Goal: Task Accomplishment & Management: Complete application form

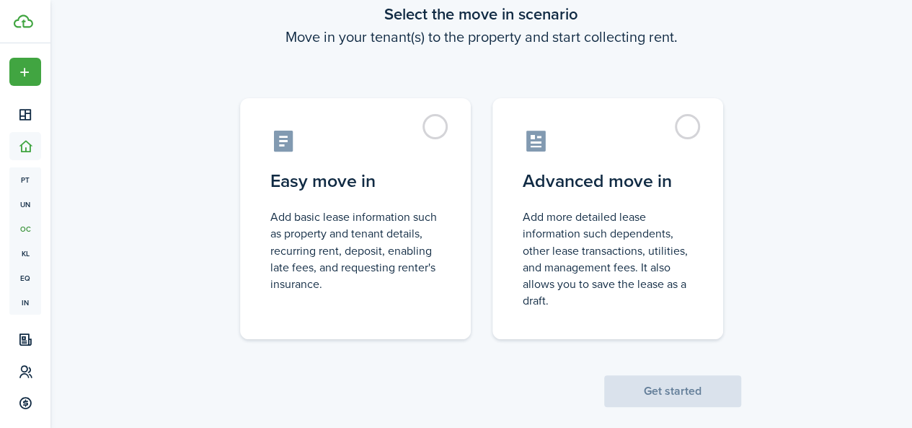
scroll to position [108, 0]
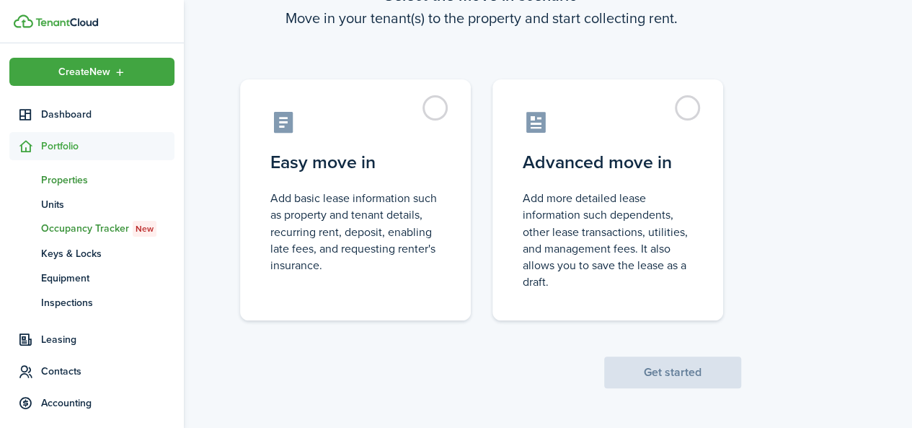
click at [64, 184] on span "Properties" at bounding box center [107, 179] width 133 height 15
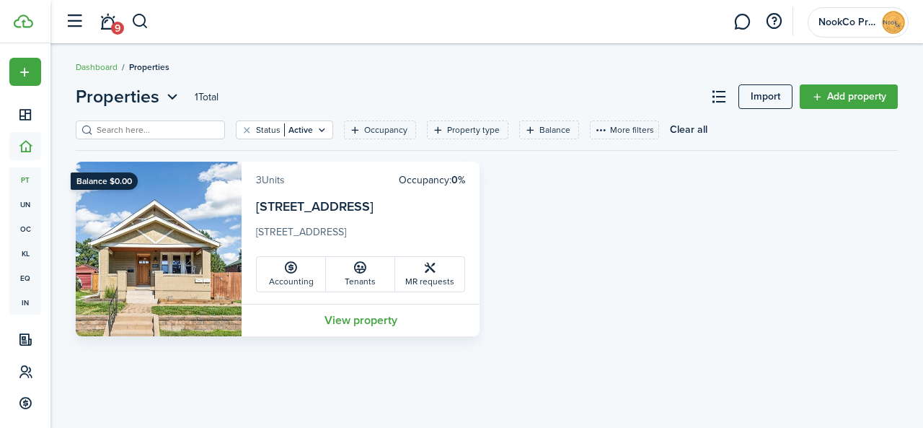
click at [266, 180] on link "3 Units" at bounding box center [270, 179] width 29 height 15
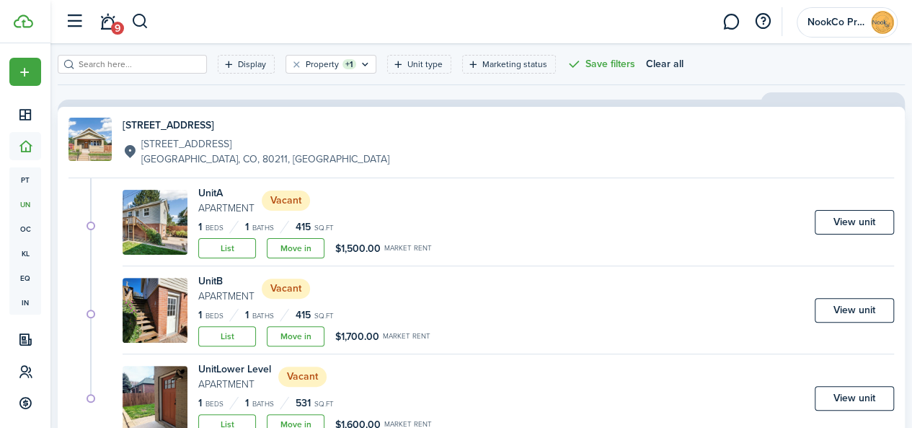
scroll to position [87, 0]
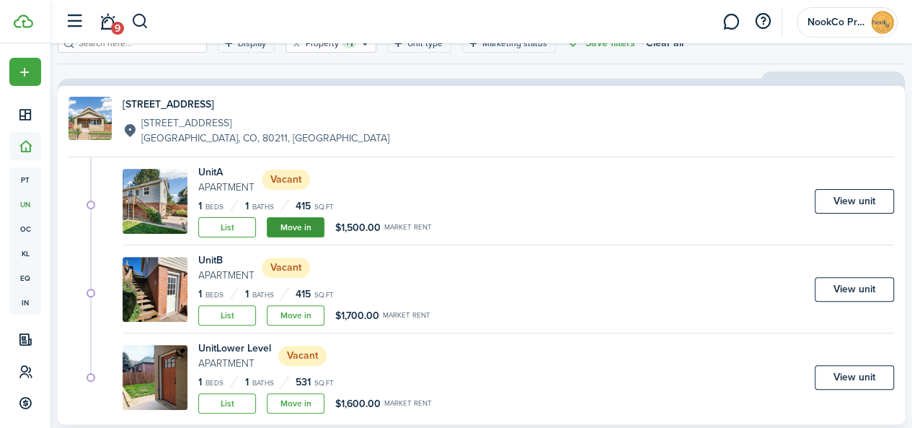
click at [324, 224] on link "Move in" at bounding box center [296, 227] width 58 height 20
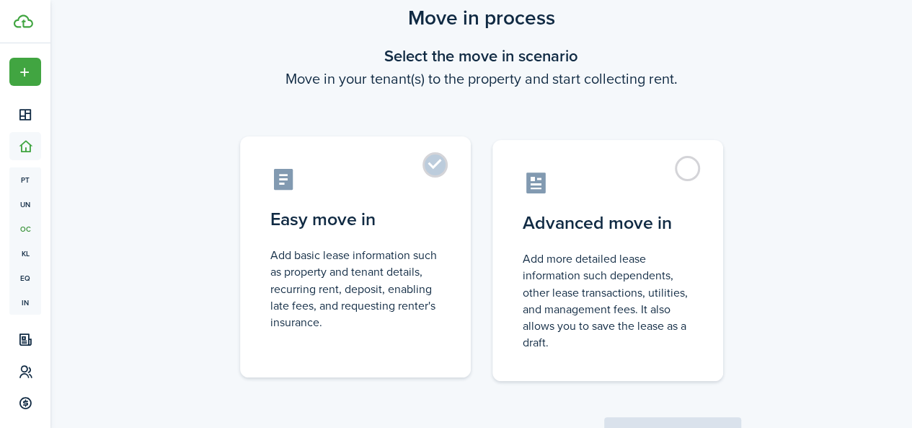
scroll to position [43, 0]
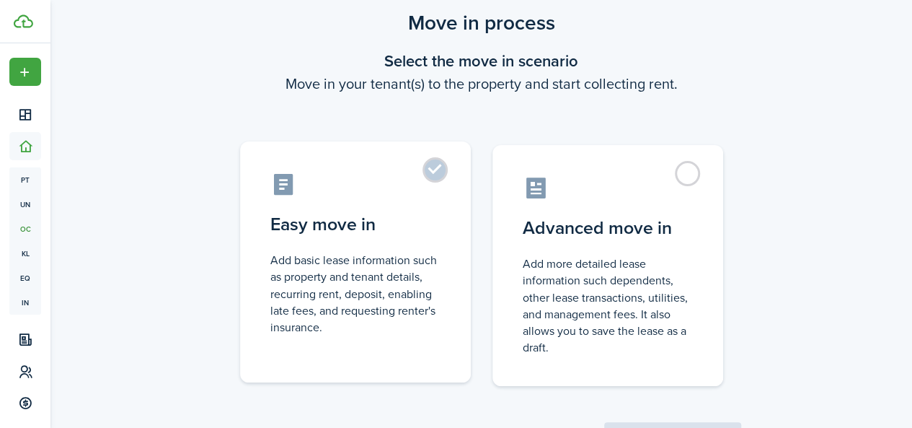
click at [440, 159] on label "Easy move in Add basic lease information such as property and tenant details, r…" at bounding box center [355, 261] width 231 height 241
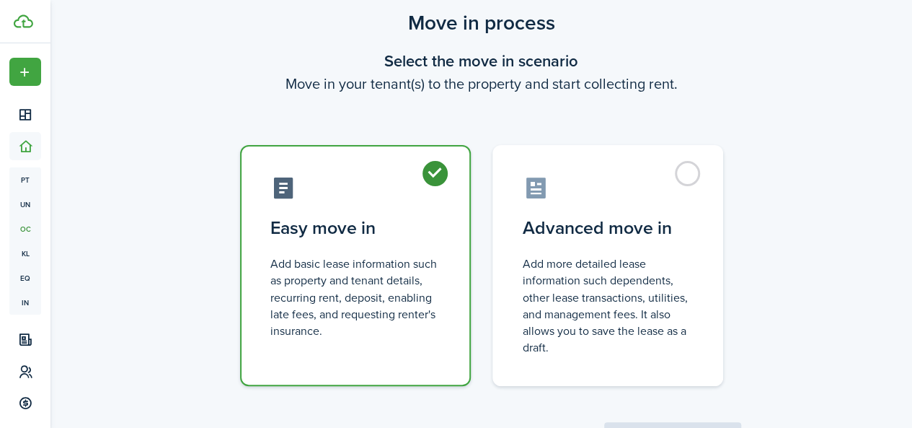
radio input "true"
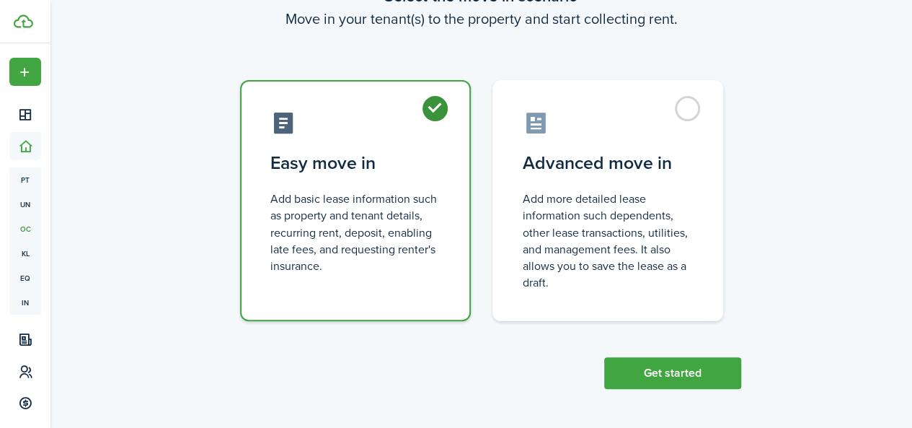
scroll to position [108, 0]
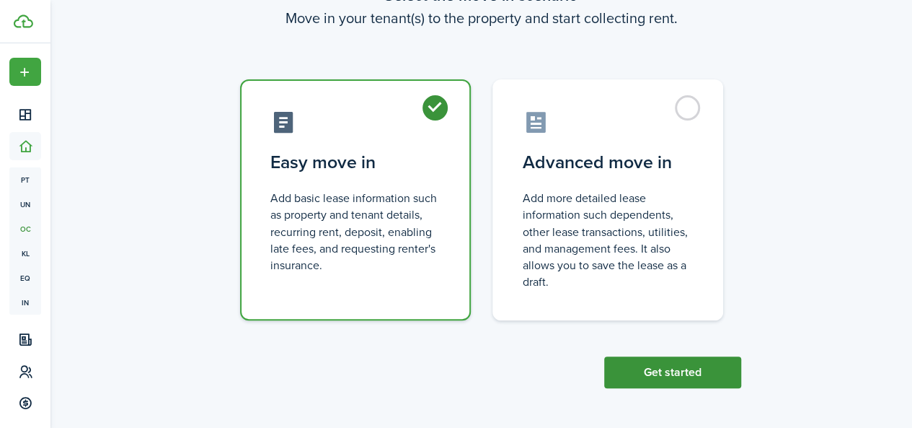
click at [636, 372] on button "Get started" at bounding box center [672, 372] width 137 height 32
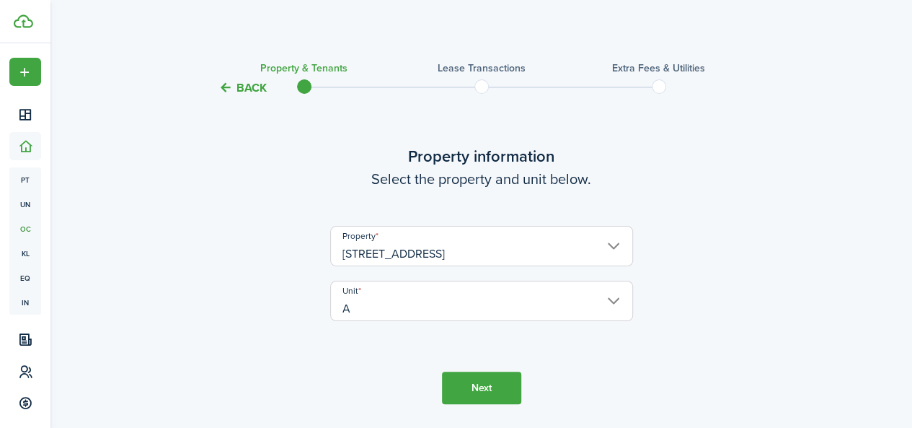
click at [483, 384] on button "Next" at bounding box center [481, 387] width 79 height 32
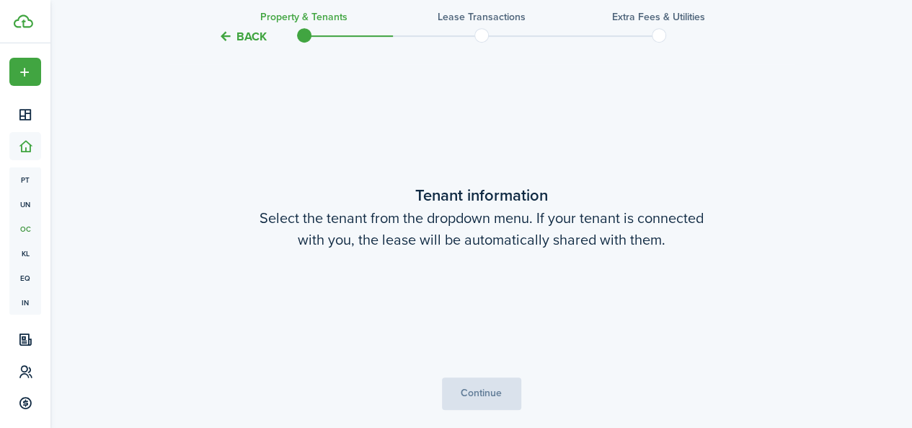
scroll to position [376, 0]
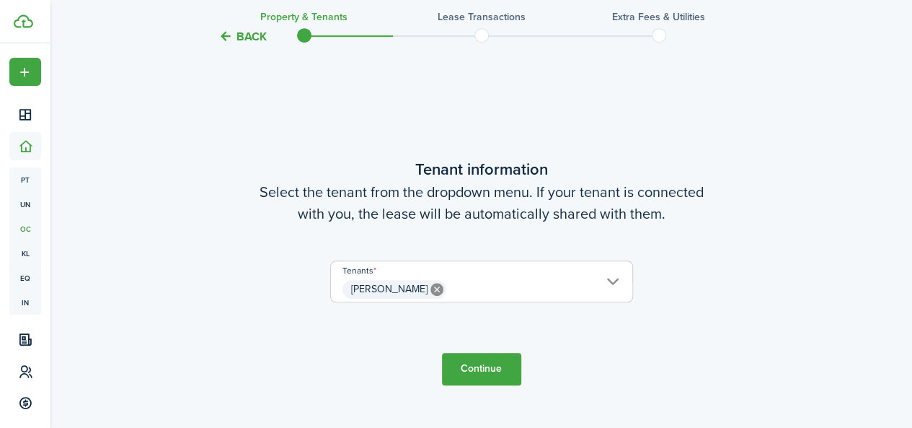
click at [497, 364] on button "Continue" at bounding box center [481, 369] width 79 height 32
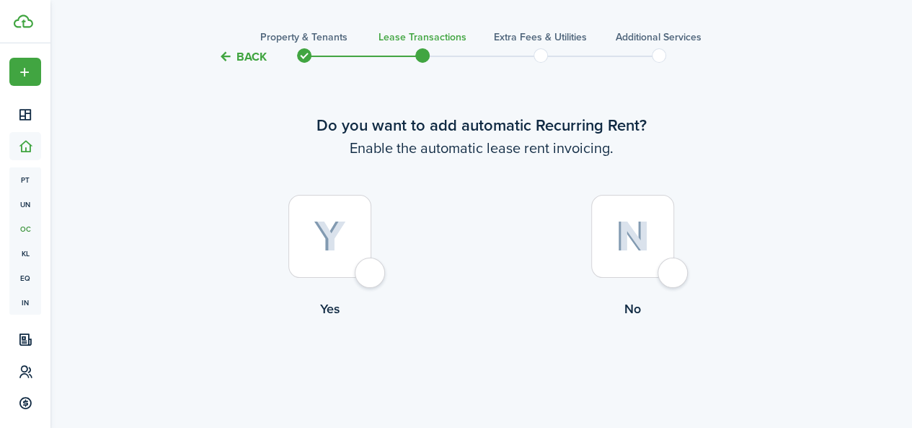
scroll to position [42, 0]
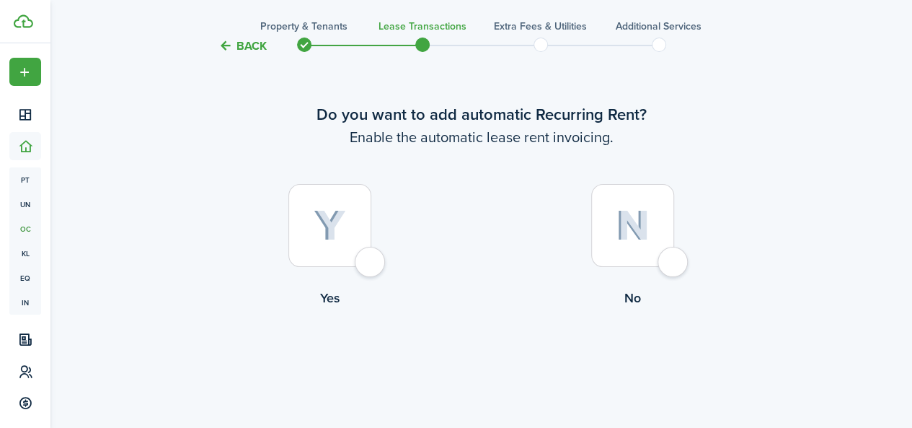
click at [370, 261] on div at bounding box center [330, 225] width 83 height 83
radio input "true"
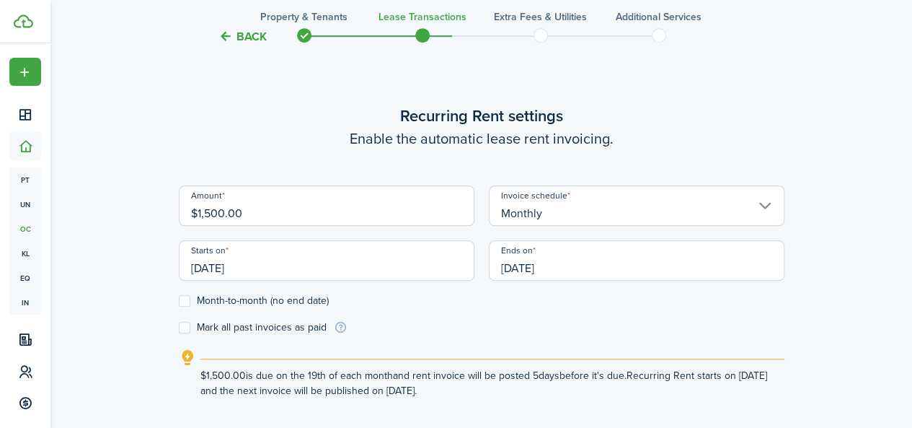
scroll to position [397, 0]
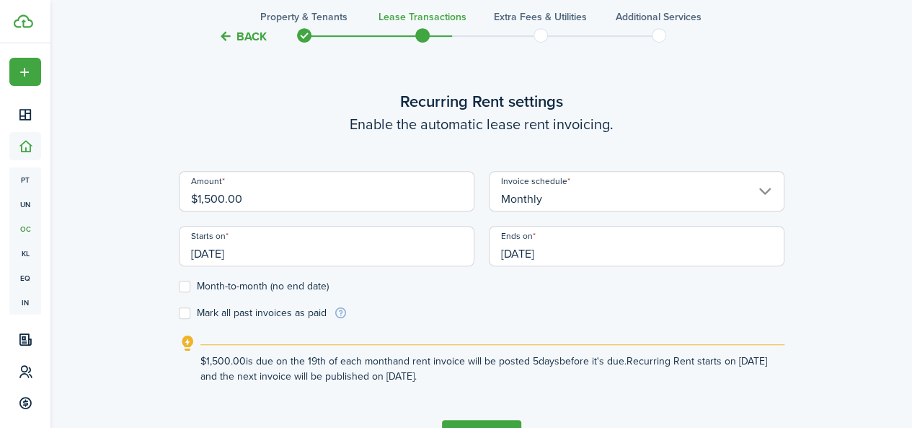
click at [265, 252] on input "[DATE]" at bounding box center [327, 246] width 296 height 40
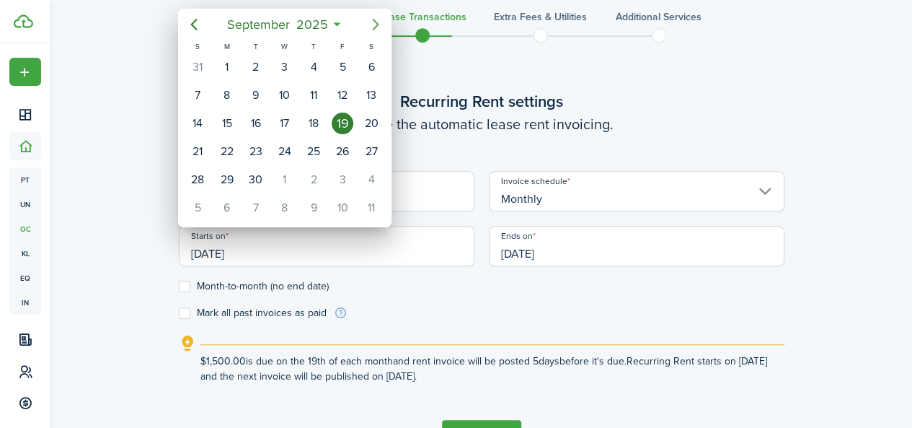
click at [374, 22] on icon "Next page" at bounding box center [376, 25] width 6 height 12
click at [373, 30] on icon "Next page" at bounding box center [376, 25] width 6 height 12
click at [193, 26] on icon "Previous page" at bounding box center [194, 25] width 6 height 12
click at [376, 25] on icon "Next page" at bounding box center [375, 24] width 17 height 17
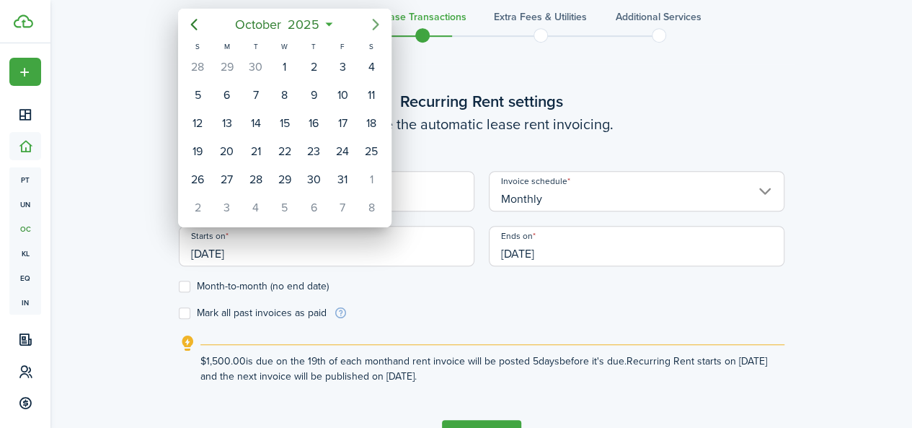
click at [376, 25] on icon "Next page" at bounding box center [375, 24] width 17 height 17
click at [374, 64] on div "1" at bounding box center [372, 67] width 22 height 22
type input "[DATE]"
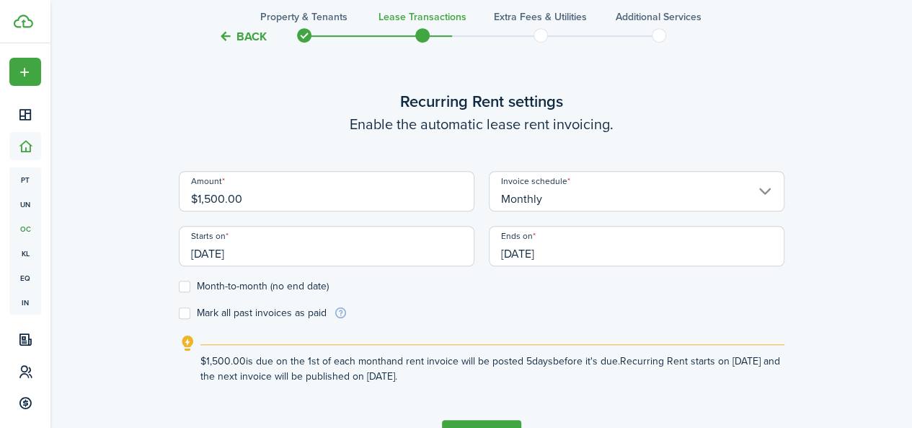
click at [563, 249] on input "[DATE]" at bounding box center [637, 246] width 296 height 40
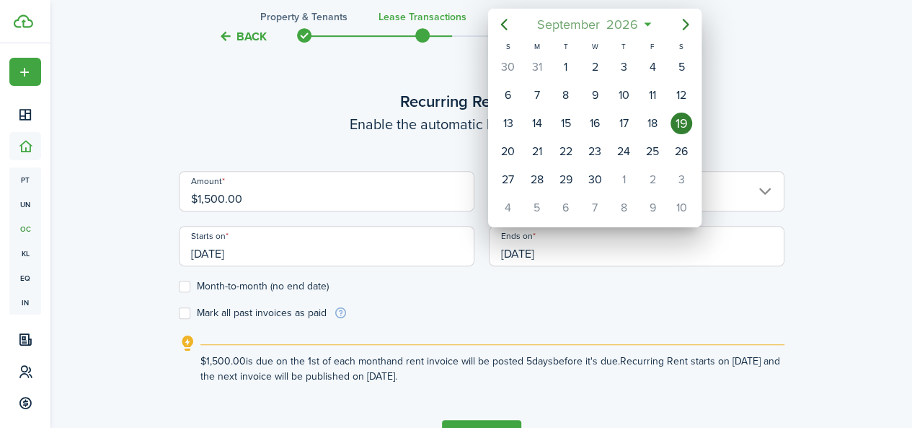
click at [646, 23] on mbsc-button "[DATE]" at bounding box center [587, 25] width 119 height 26
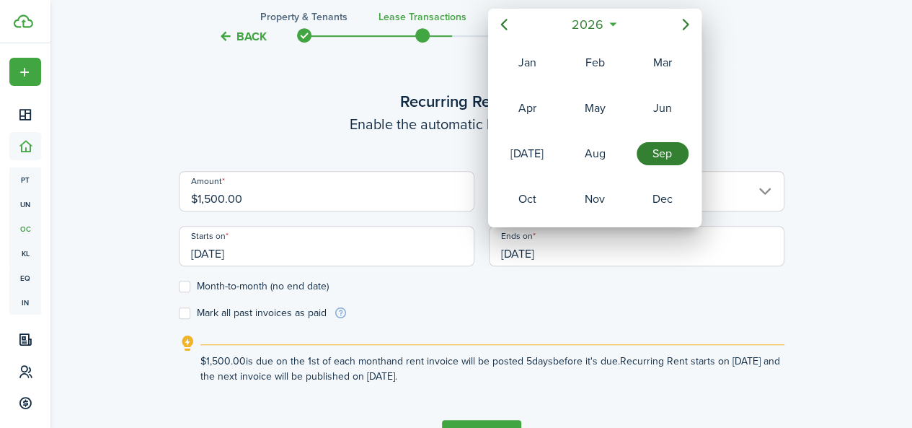
click at [617, 30] on icon at bounding box center [612, 24] width 15 height 14
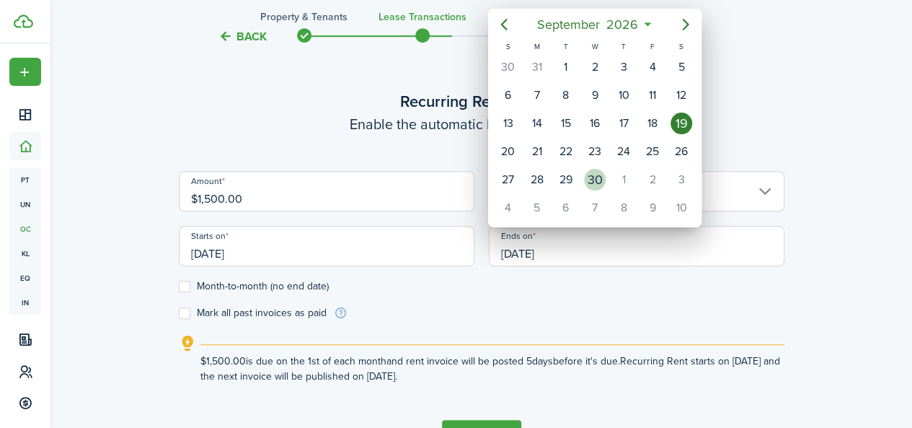
click at [602, 170] on div "30" at bounding box center [595, 180] width 22 height 22
type input "[DATE]"
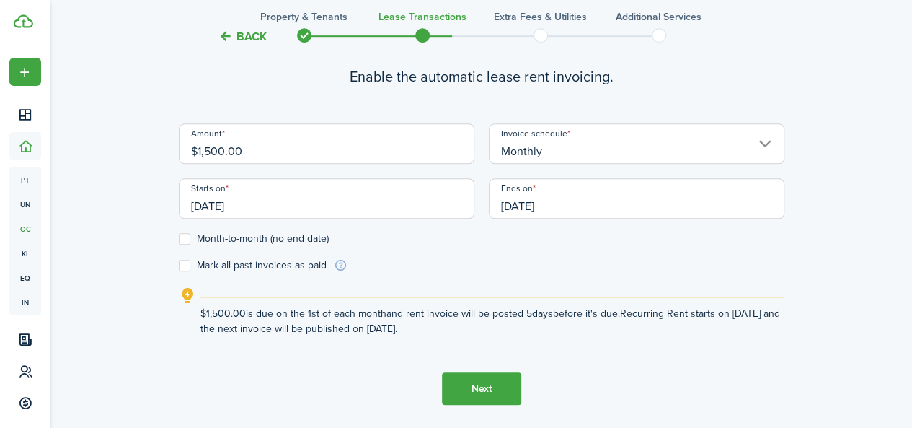
scroll to position [447, 0]
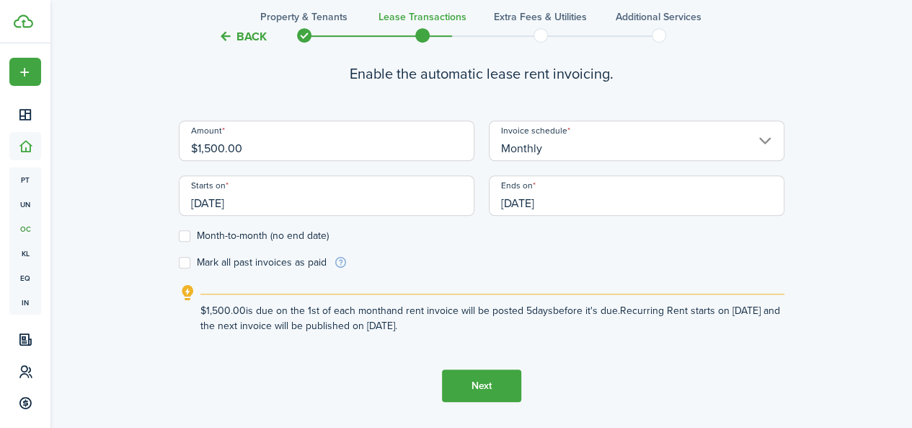
click at [480, 382] on button "Next" at bounding box center [481, 385] width 79 height 32
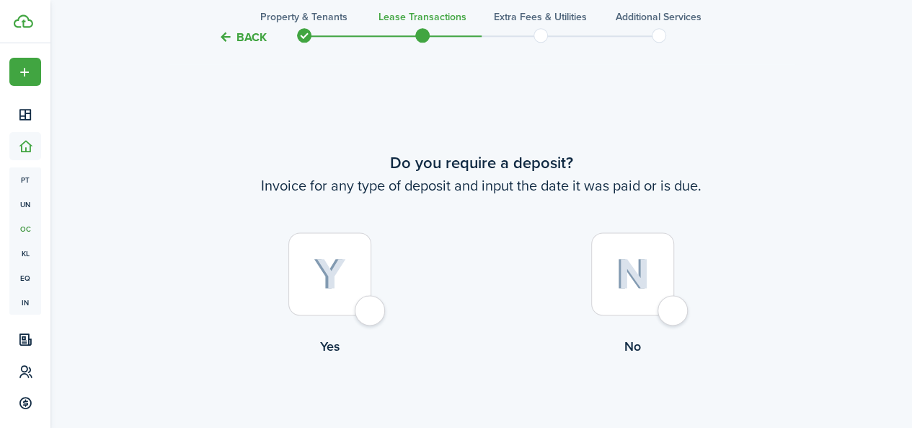
scroll to position [824, 0]
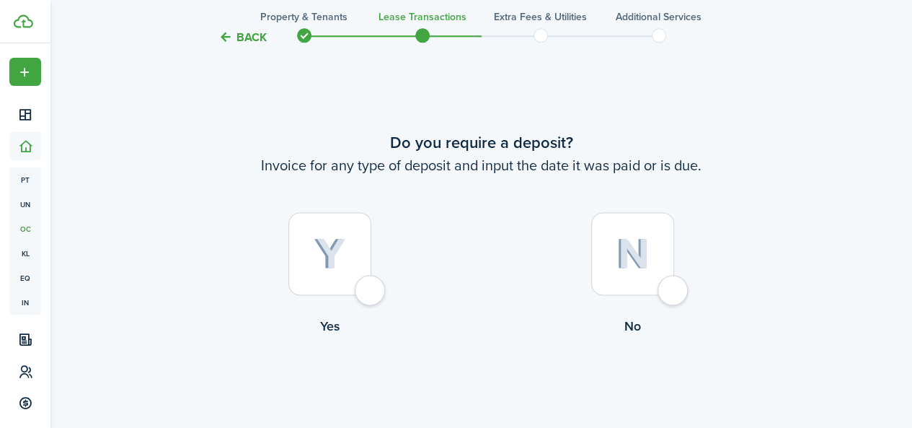
click at [371, 289] on div at bounding box center [330, 253] width 83 height 83
radio input "true"
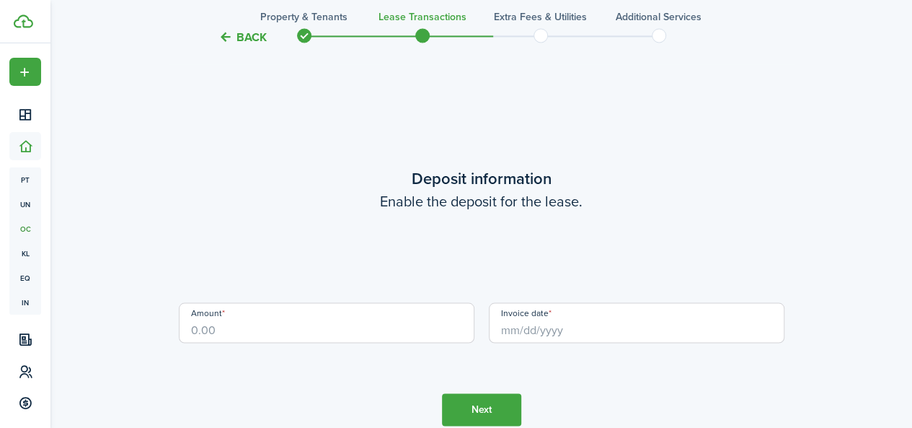
scroll to position [1252, 0]
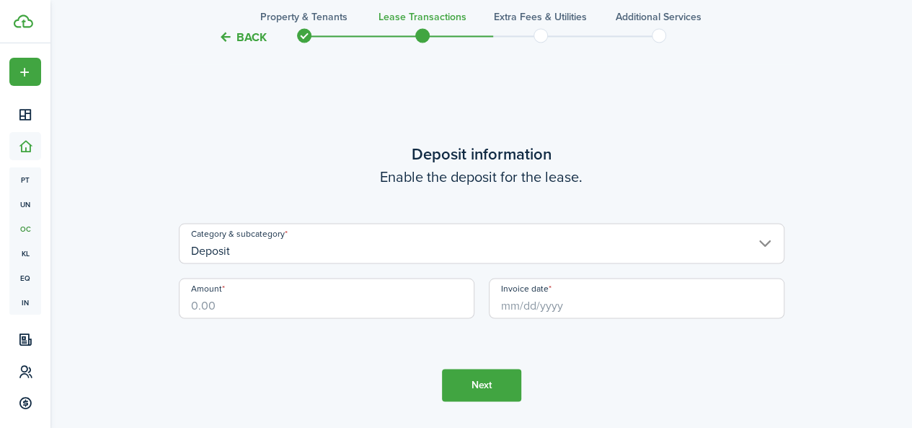
click at [349, 242] on input "Deposit" at bounding box center [482, 243] width 606 height 40
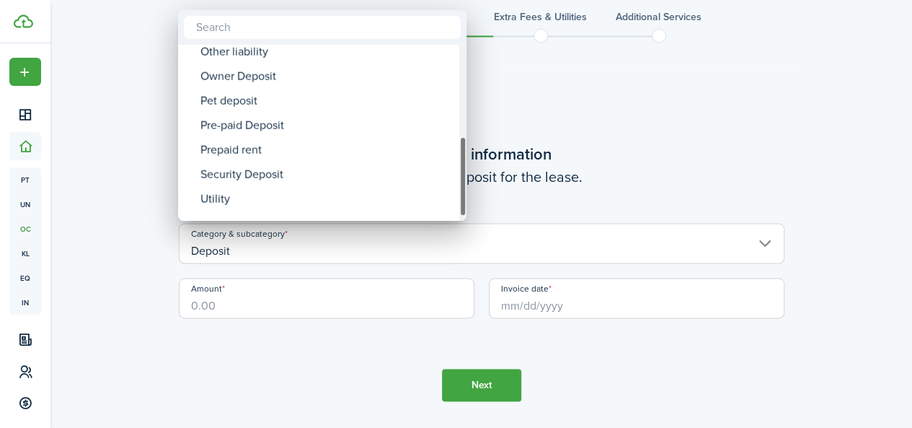
drag, startPoint x: 463, startPoint y: 90, endPoint x: 429, endPoint y: 181, distance: 97.0
click at [459, 185] on mbsc-scrollview-base "Deposit Deposit Cleaning Deposit Deposit Interest Gym & Facility Holding Key La…" at bounding box center [322, 132] width 289 height 173
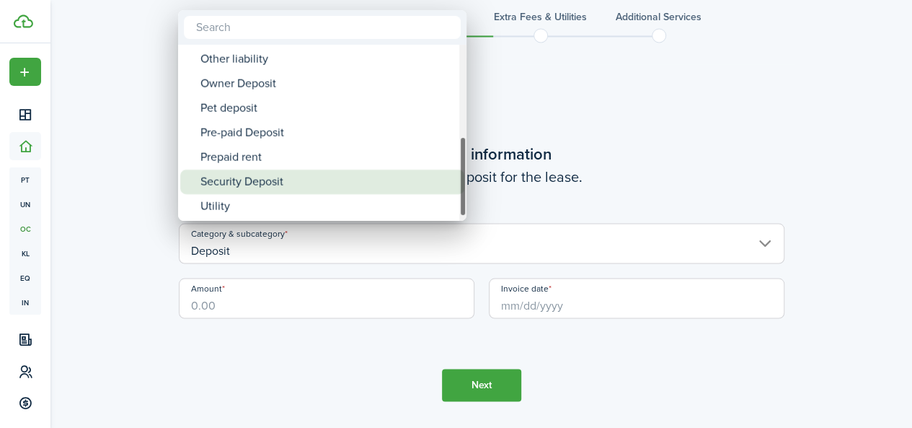
click at [291, 176] on div "Security Deposit" at bounding box center [328, 182] width 255 height 25
type input "Deposit / Security Deposit"
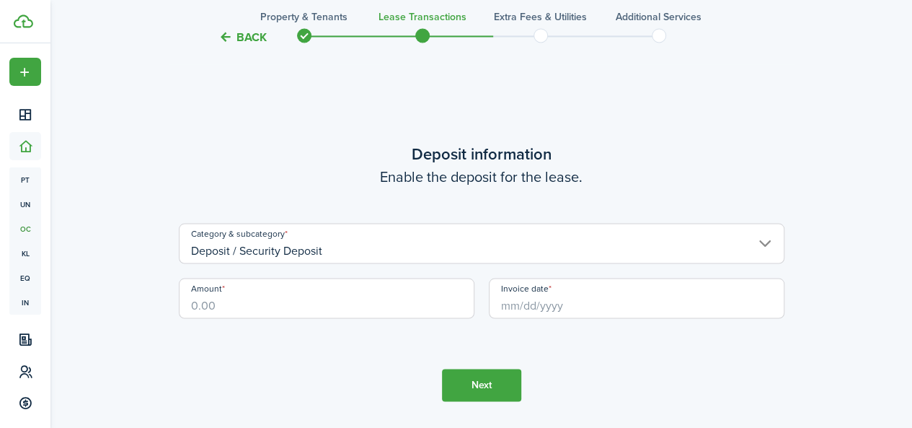
click at [263, 307] on input "Amount" at bounding box center [327, 298] width 296 height 40
click at [578, 307] on input "Invoice date" at bounding box center [637, 298] width 296 height 40
type input "$1,500.00"
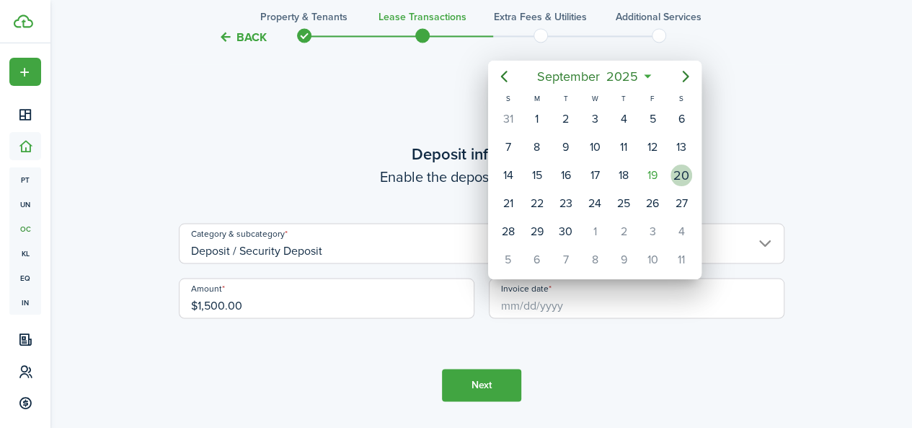
click at [682, 176] on div "20" at bounding box center [682, 175] width 22 height 22
type input "[DATE]"
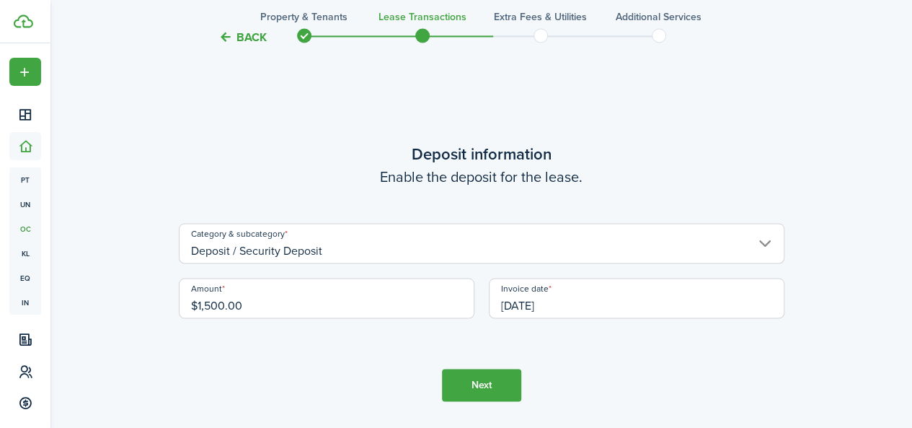
click at [479, 383] on button "Next" at bounding box center [481, 385] width 79 height 32
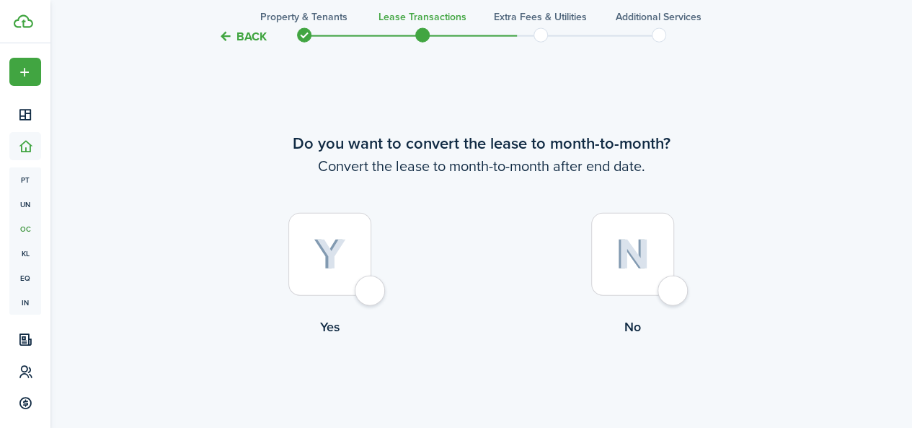
scroll to position [1681, 0]
click at [666, 294] on div at bounding box center [632, 252] width 83 height 83
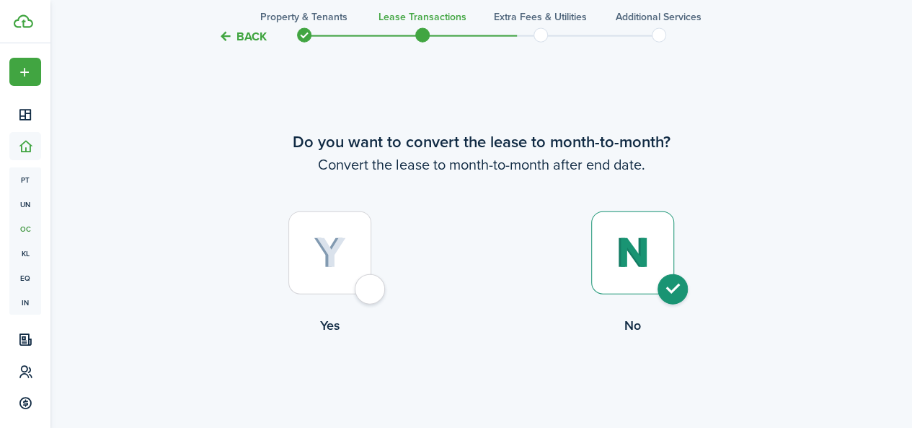
radio input "true"
click at [493, 387] on button "Continue" at bounding box center [481, 394] width 79 height 32
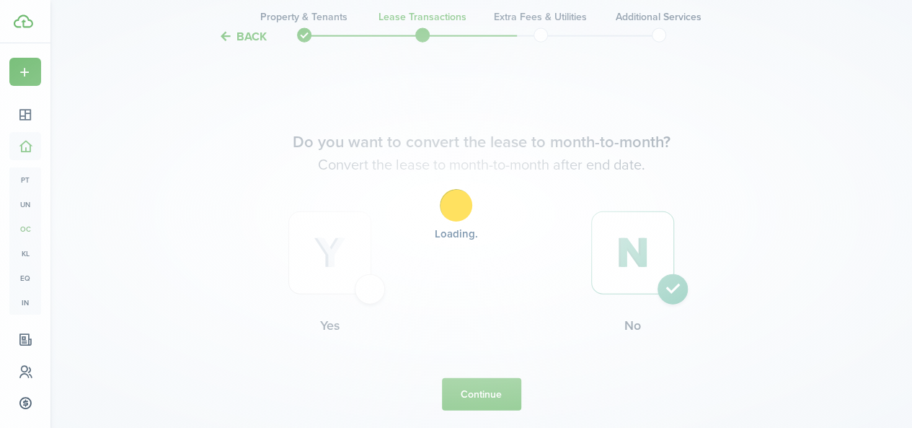
scroll to position [0, 0]
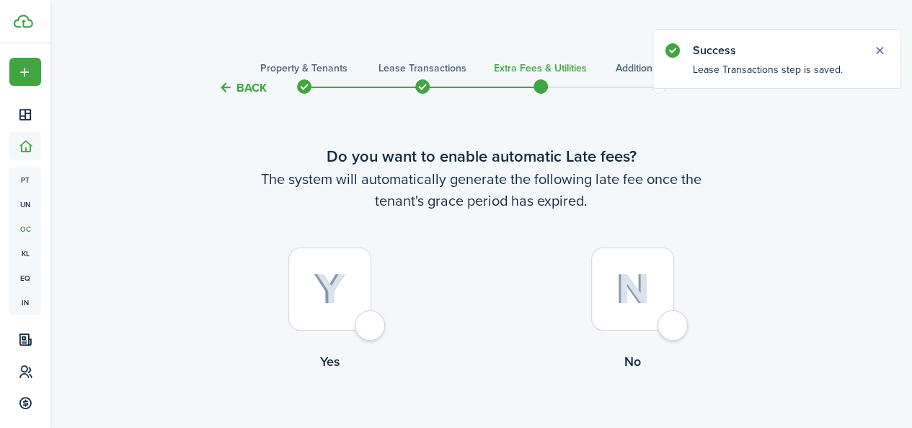
click at [365, 328] on div at bounding box center [330, 288] width 83 height 83
radio input "true"
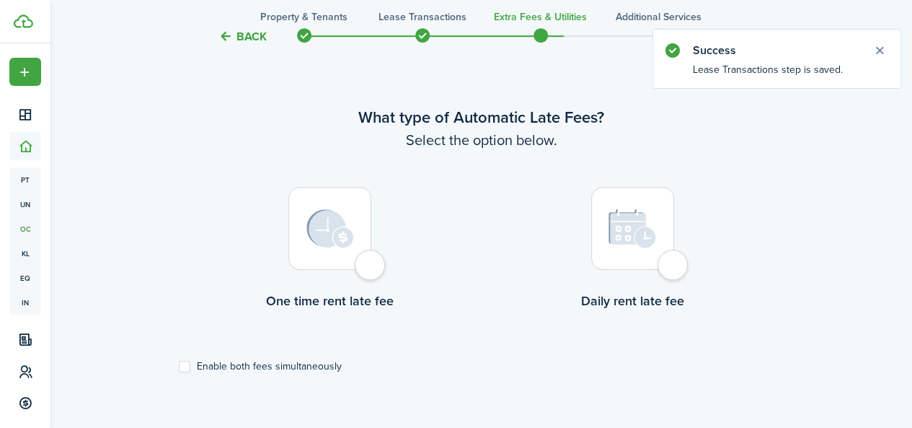
scroll to position [418, 0]
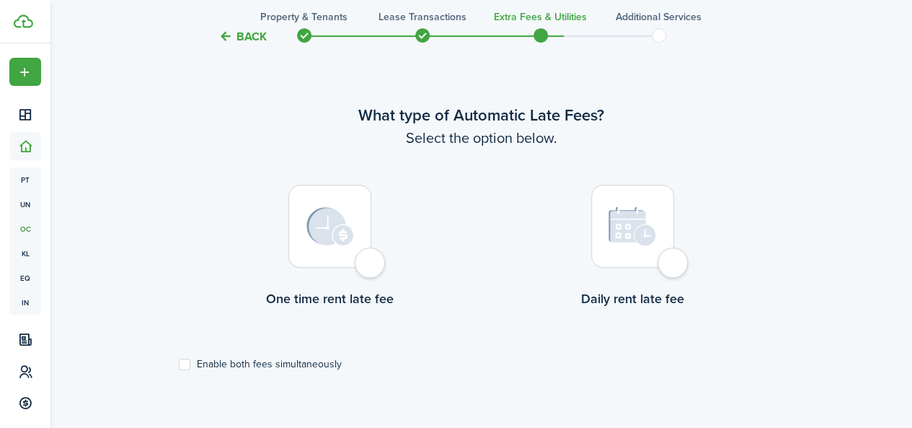
click at [361, 268] on div at bounding box center [330, 226] width 83 height 83
radio input "true"
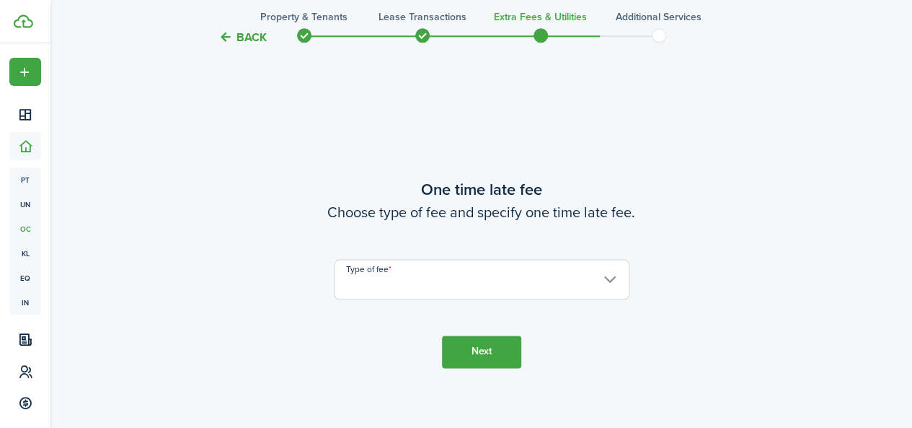
scroll to position [846, 0]
click at [407, 273] on input "Type of fee" at bounding box center [482, 277] width 296 height 40
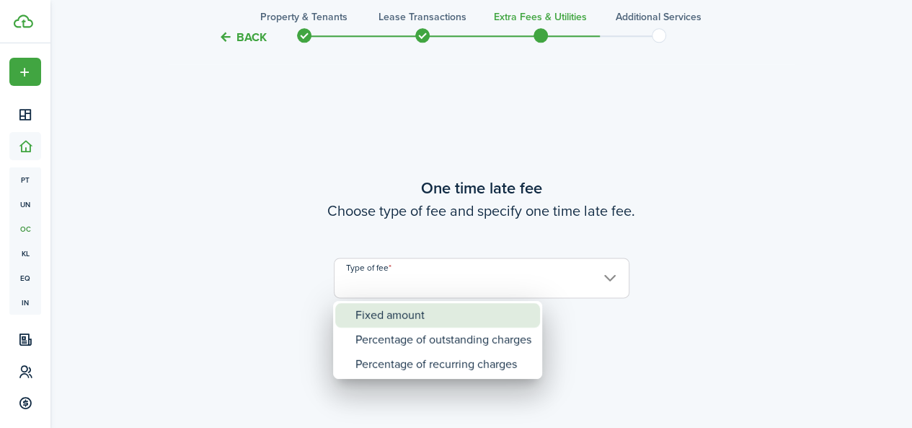
click at [398, 314] on div "Fixed amount" at bounding box center [444, 315] width 176 height 25
type input "Fixed amount"
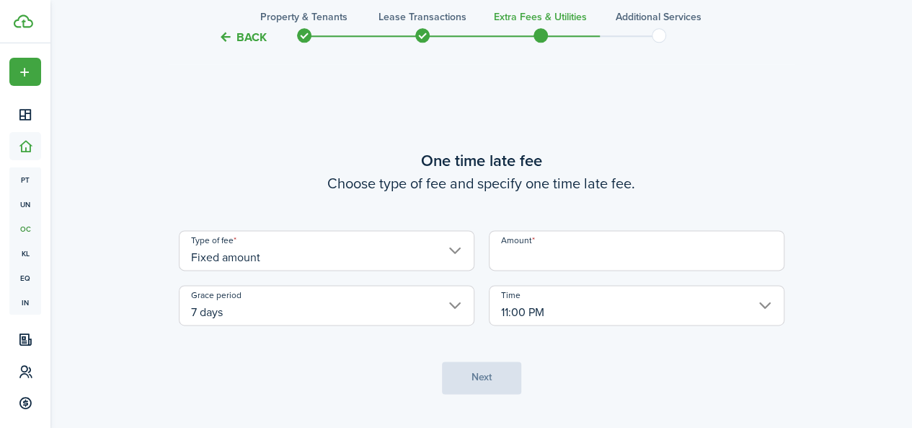
click at [521, 257] on input "Amount" at bounding box center [637, 250] width 296 height 40
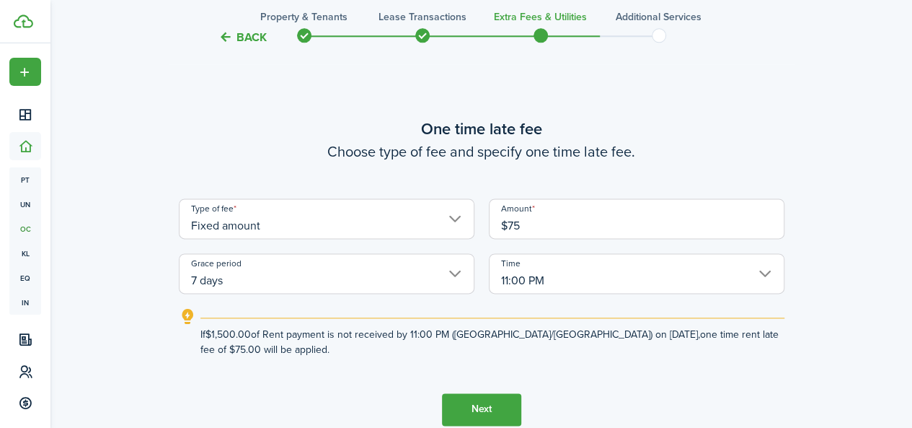
type input "$75.00"
click at [767, 275] on input "11:00 PM" at bounding box center [637, 273] width 296 height 40
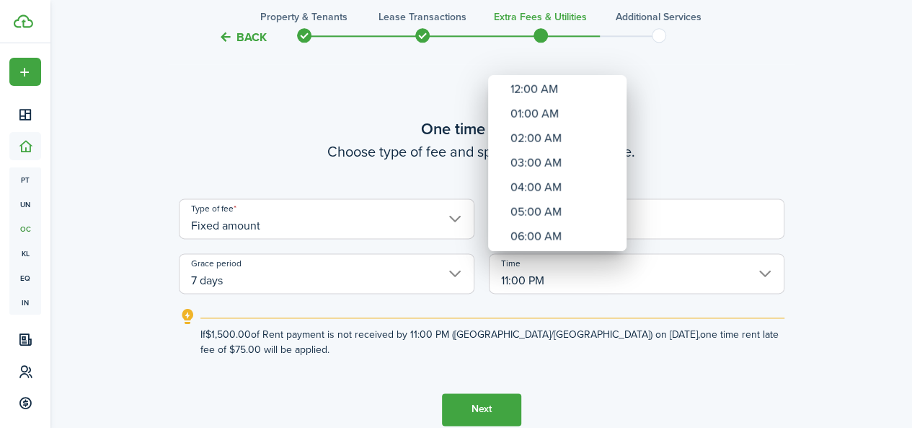
click at [453, 275] on div at bounding box center [456, 214] width 1143 height 659
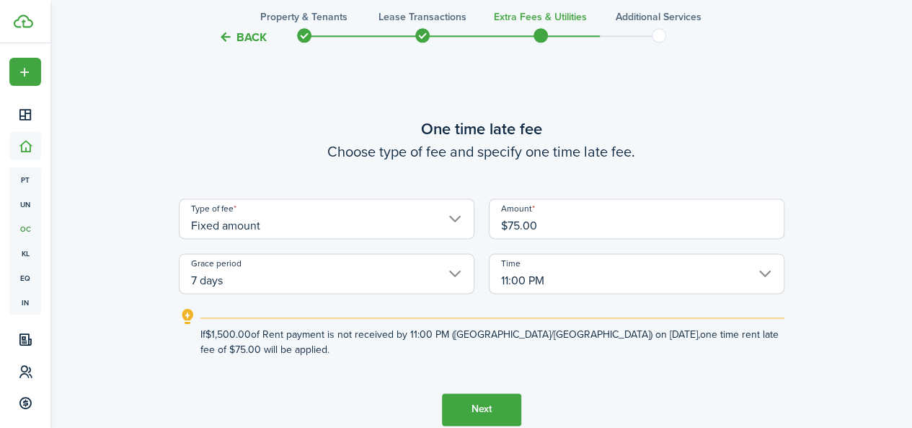
click at [453, 275] on input "7 days" at bounding box center [327, 273] width 296 height 40
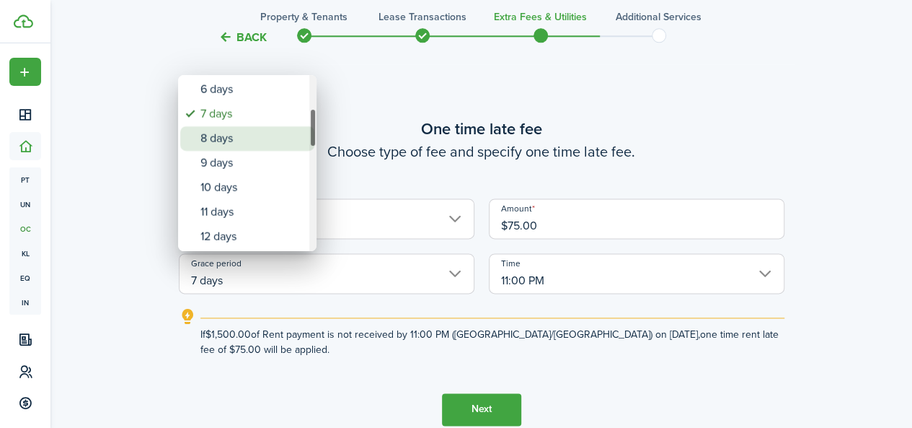
click at [232, 142] on div "8 days" at bounding box center [253, 138] width 105 height 25
type input "8 days"
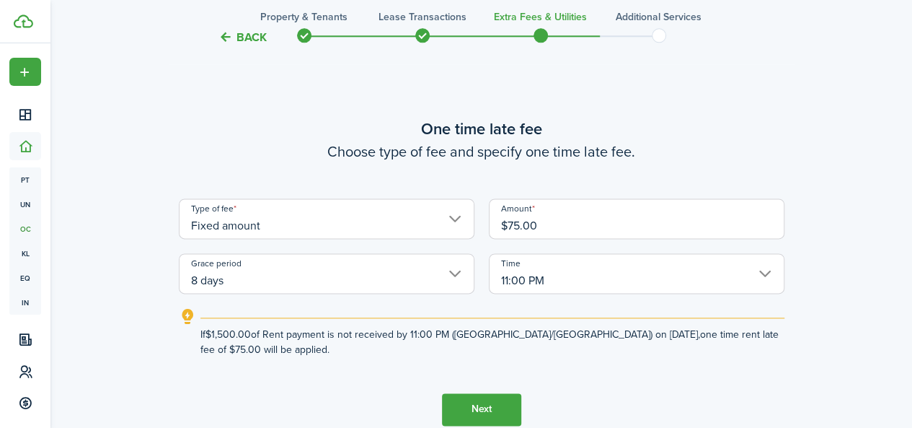
click at [766, 274] on input "11:00 PM" at bounding box center [637, 273] width 296 height 40
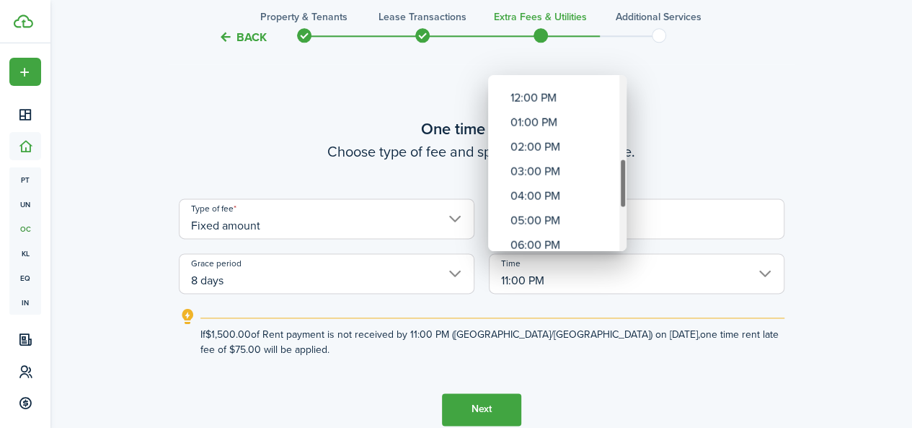
drag, startPoint x: 626, startPoint y: 216, endPoint x: 624, endPoint y: 177, distance: 38.3
click at [624, 177] on div "Time" at bounding box center [623, 184] width 7 height 50
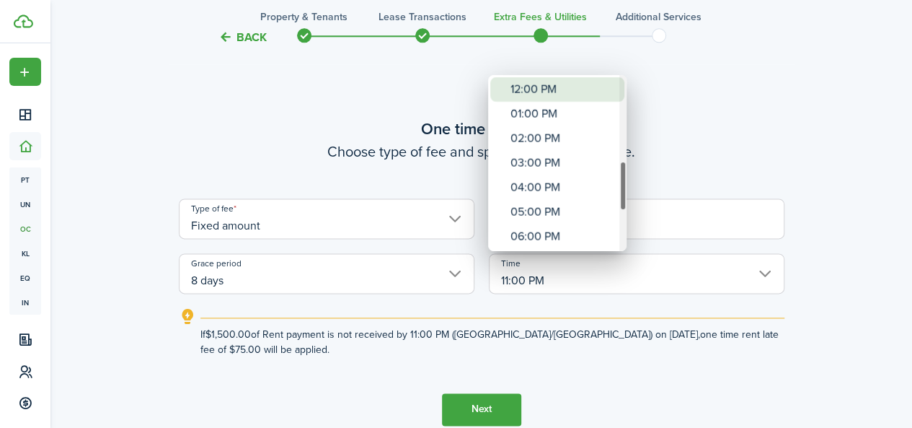
click at [568, 96] on div "12:00 PM" at bounding box center [563, 89] width 105 height 25
type input "12:00 PM"
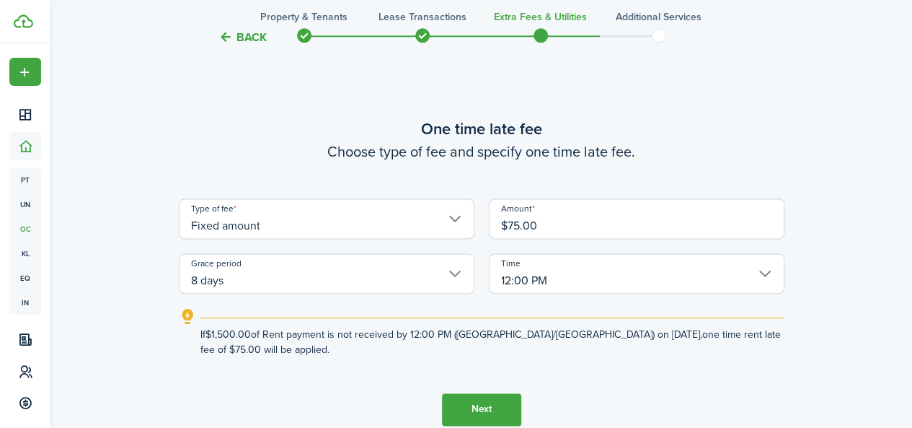
click at [475, 412] on button "Next" at bounding box center [481, 409] width 79 height 32
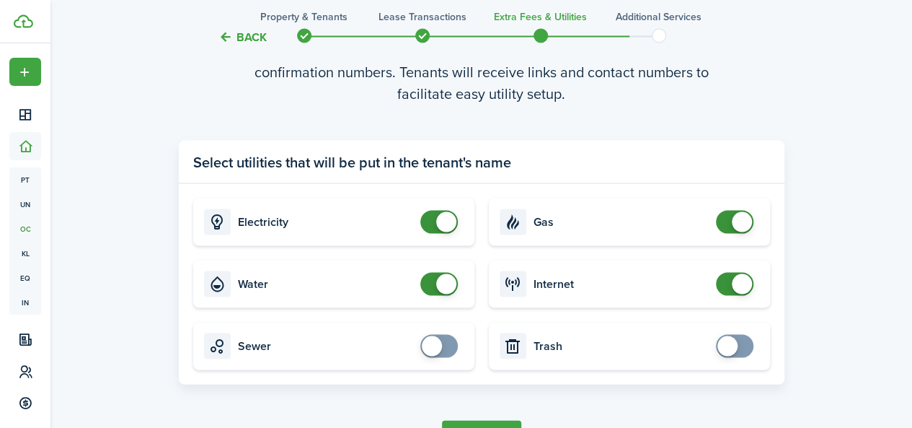
scroll to position [1346, 0]
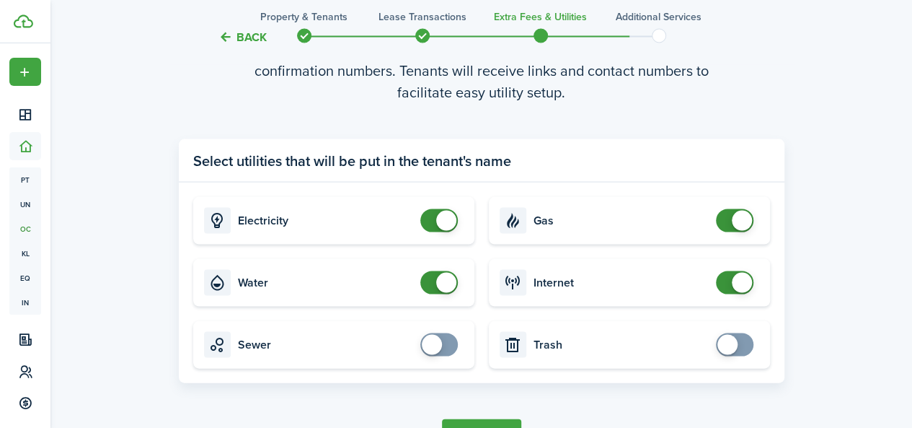
checkbox input "false"
click at [432, 283] on span at bounding box center [439, 281] width 14 height 23
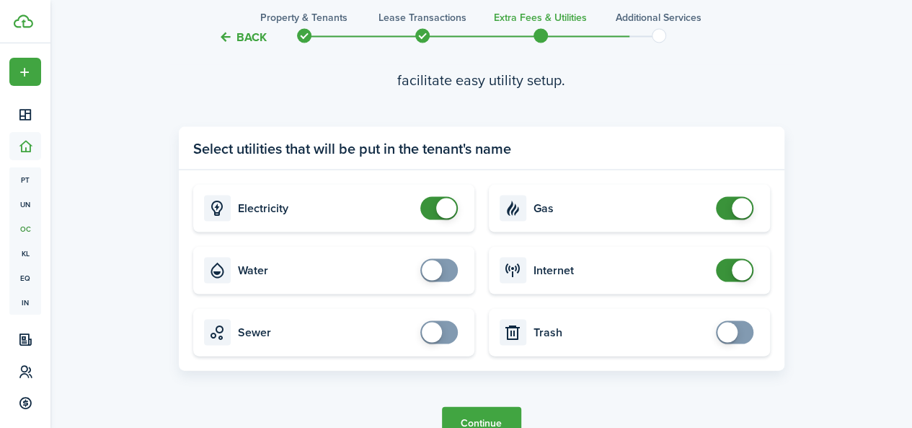
scroll to position [1418, 0]
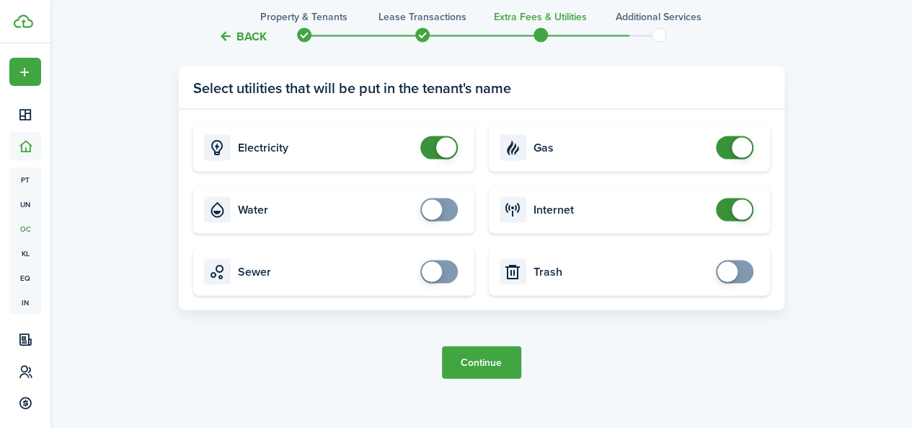
click at [490, 358] on button "Continue" at bounding box center [481, 362] width 79 height 32
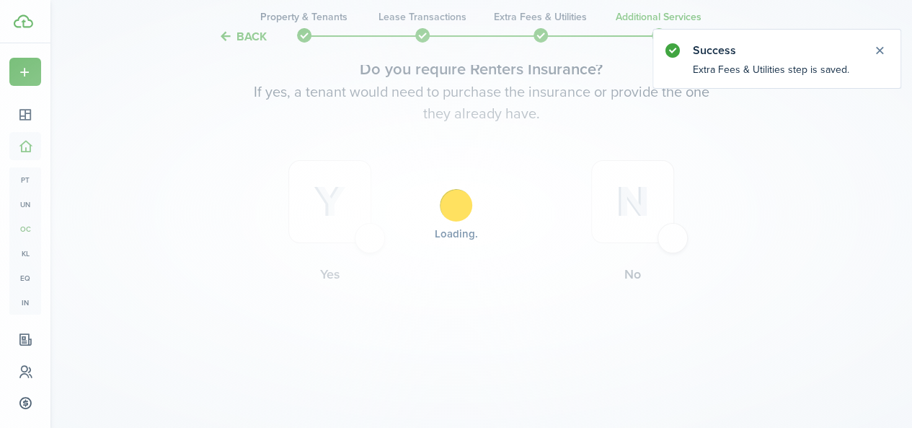
scroll to position [0, 0]
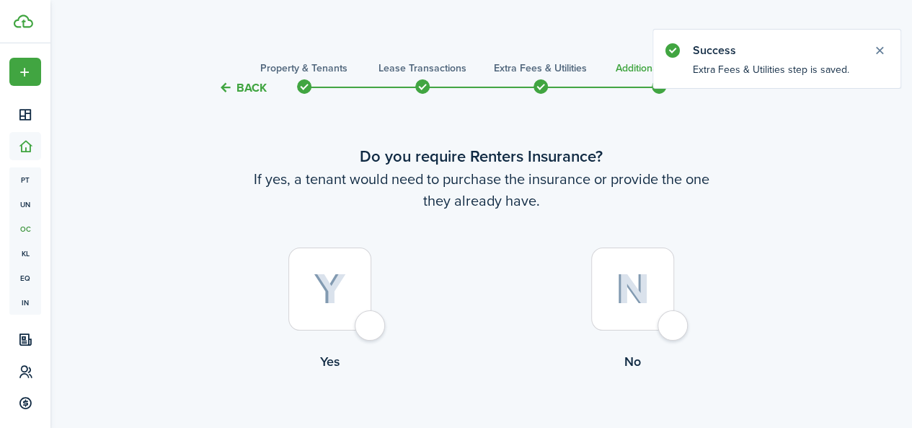
click at [371, 322] on div at bounding box center [330, 288] width 83 height 83
radio input "true"
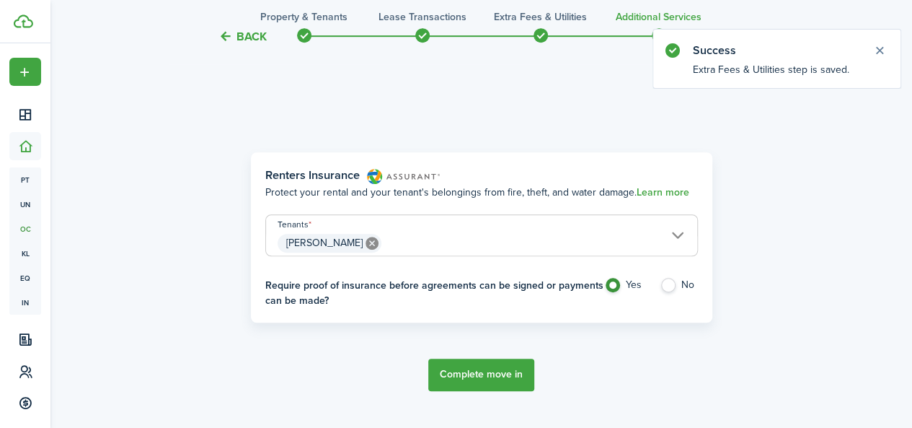
scroll to position [418, 0]
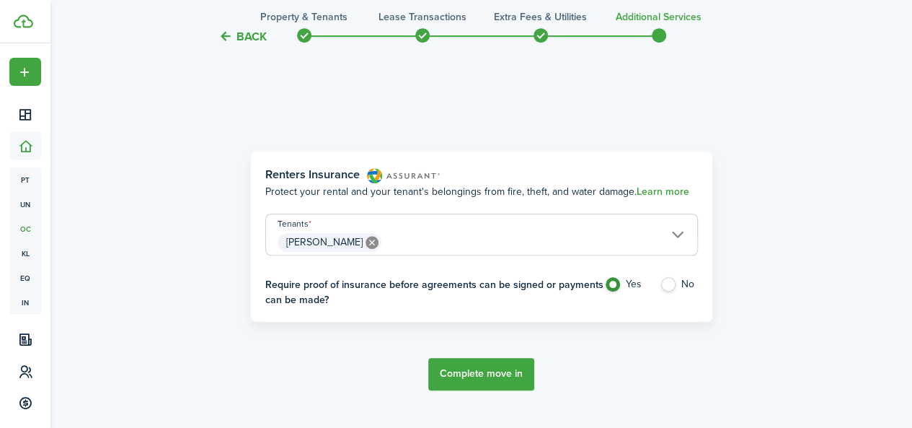
click at [666, 282] on label "No" at bounding box center [679, 288] width 38 height 22
radio input "false"
radio input "true"
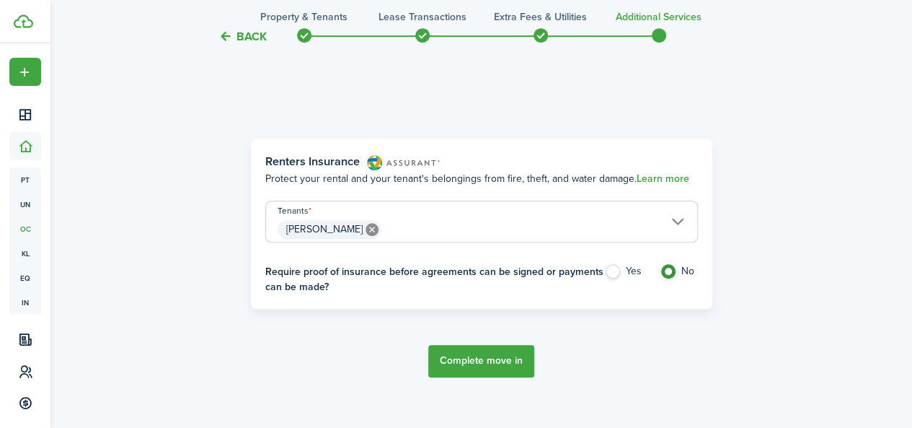
scroll to position [433, 0]
click at [493, 353] on button "Complete move in" at bounding box center [481, 359] width 106 height 32
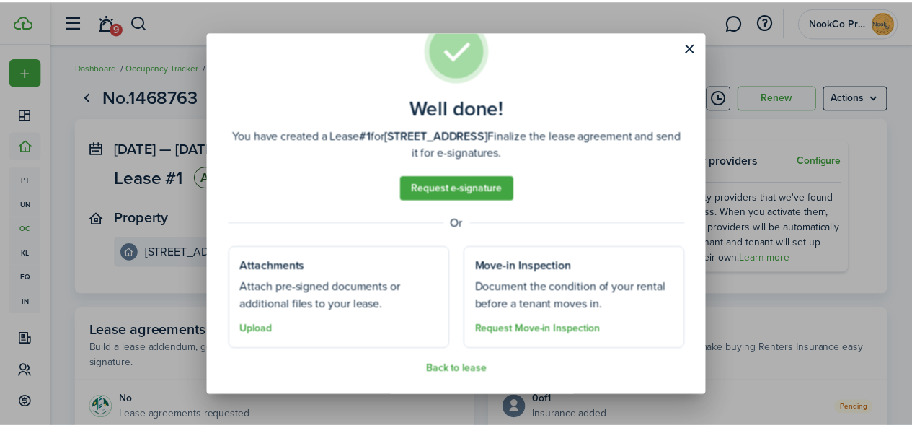
scroll to position [43, 0]
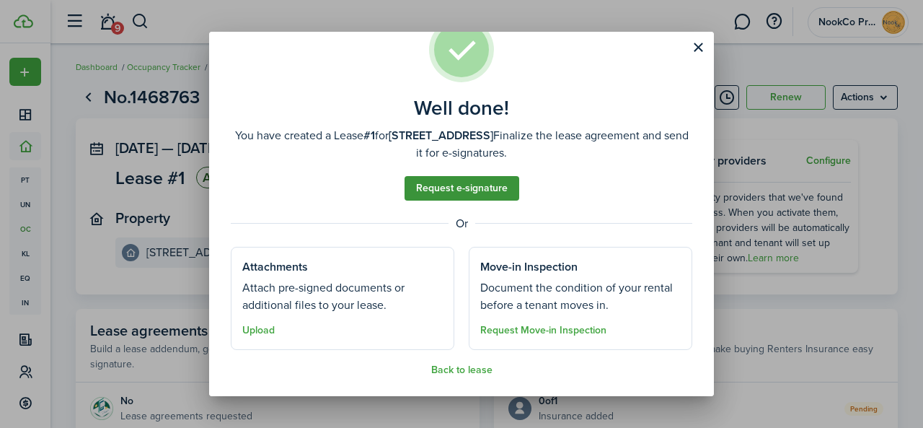
click at [496, 185] on link "Request e-signature" at bounding box center [462, 188] width 115 height 25
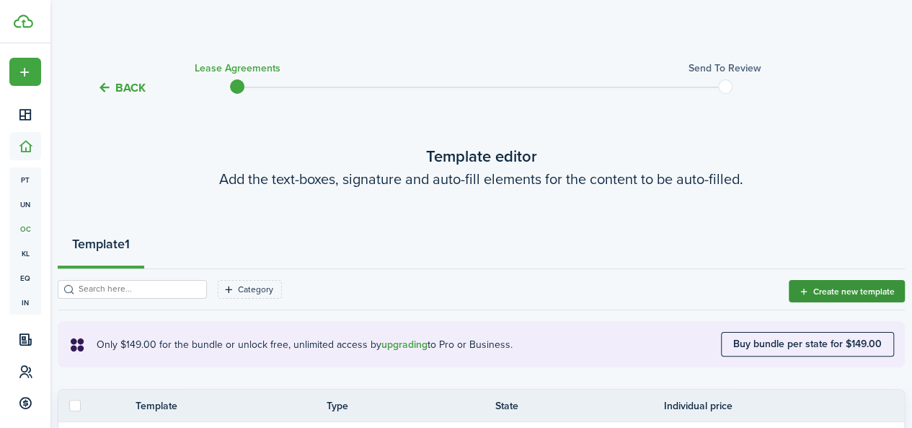
click at [822, 285] on button "Create new template" at bounding box center [847, 291] width 116 height 22
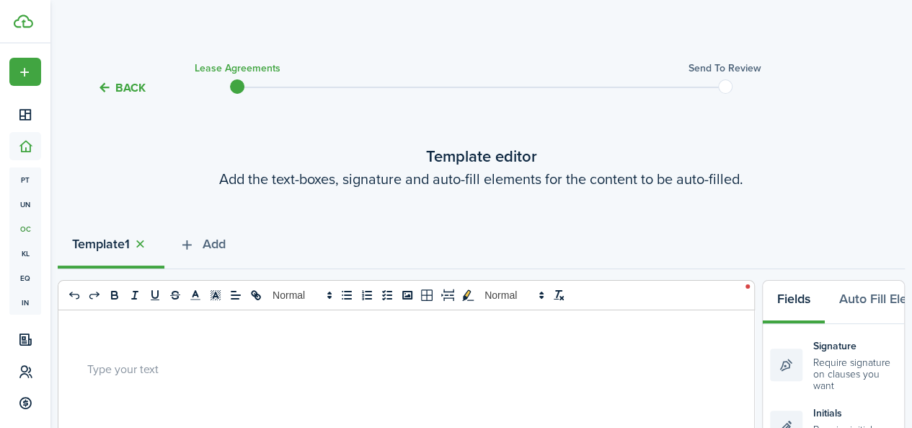
click at [110, 84] on button "Back" at bounding box center [121, 87] width 48 height 15
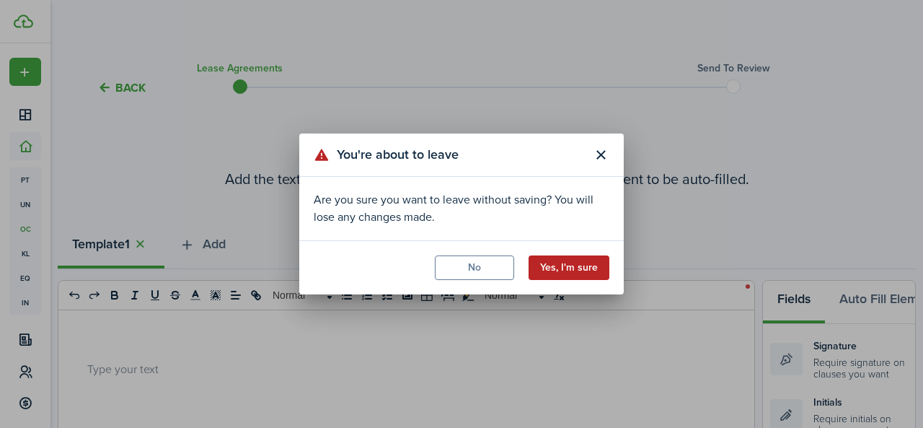
click at [565, 263] on button "Yes, I'm sure" at bounding box center [569, 267] width 81 height 25
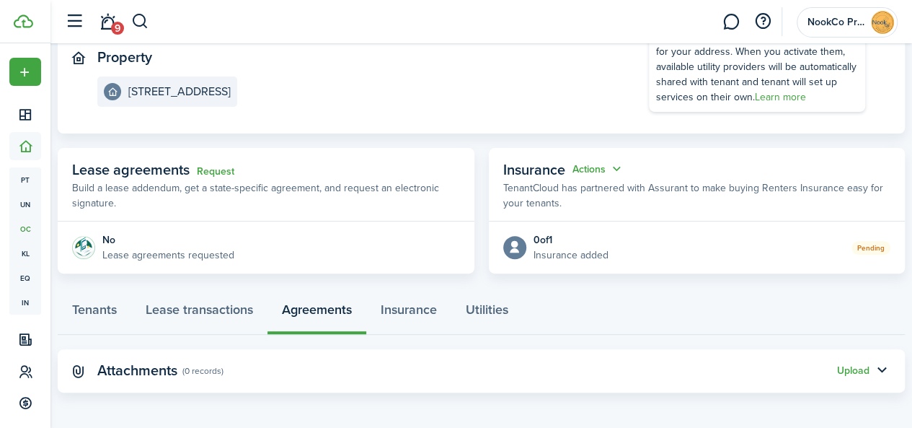
scroll to position [164, 0]
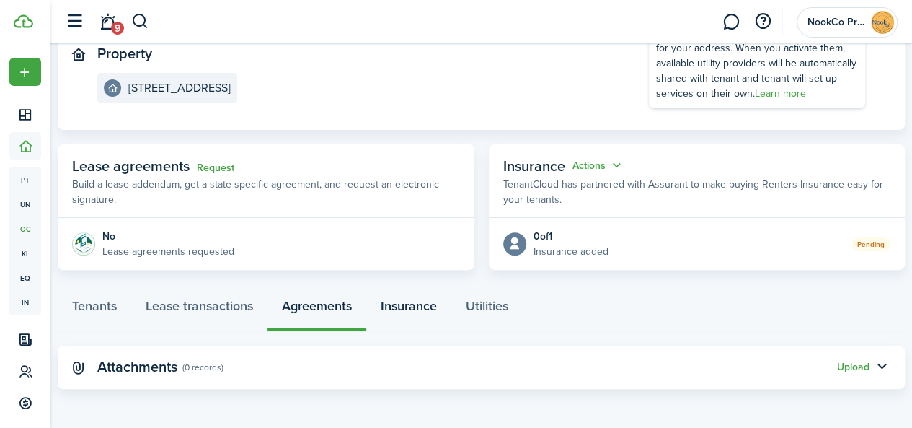
click at [416, 309] on link "Insurance" at bounding box center [408, 309] width 85 height 43
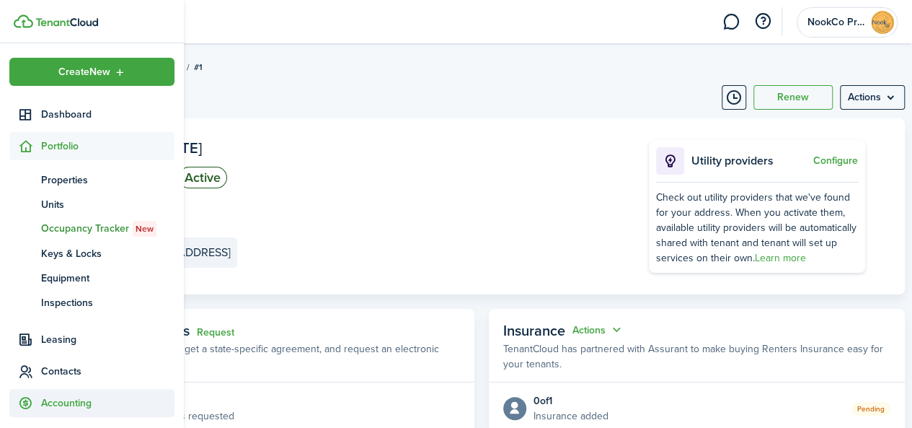
click at [65, 399] on span "Accounting" at bounding box center [107, 402] width 133 height 15
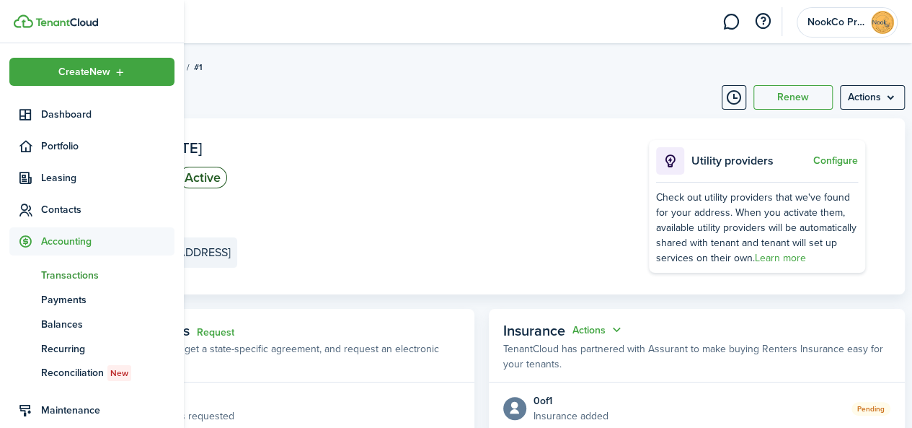
click at [73, 273] on span "Transactions" at bounding box center [107, 275] width 133 height 15
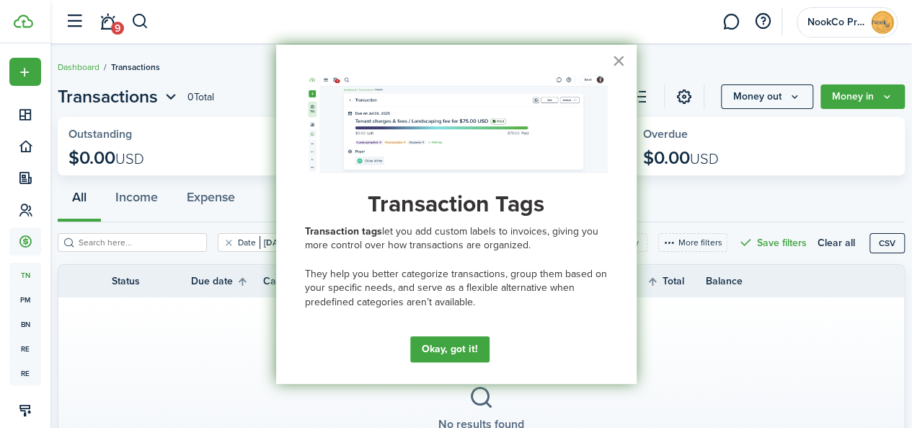
click at [616, 57] on button "×" at bounding box center [619, 60] width 14 height 23
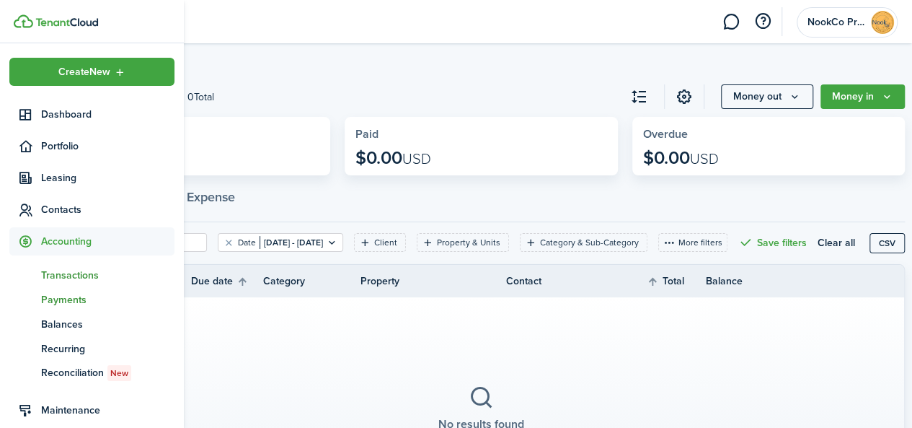
click at [68, 297] on span "Payments" at bounding box center [107, 299] width 133 height 15
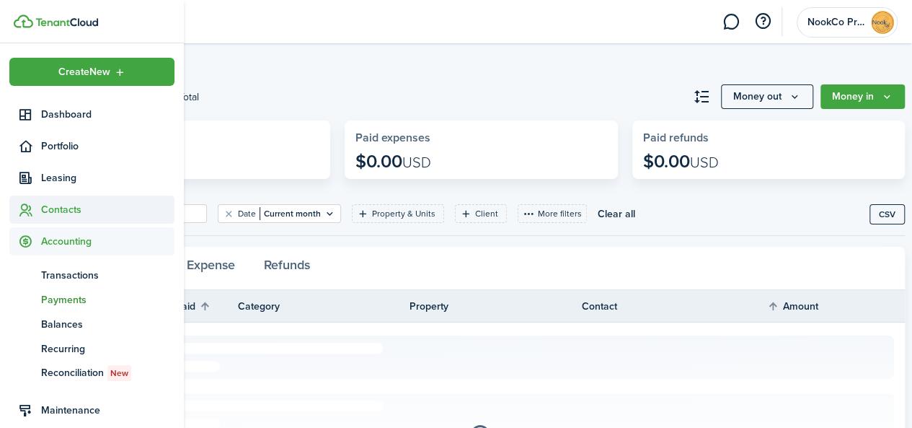
click at [59, 208] on span "Contacts" at bounding box center [107, 209] width 133 height 15
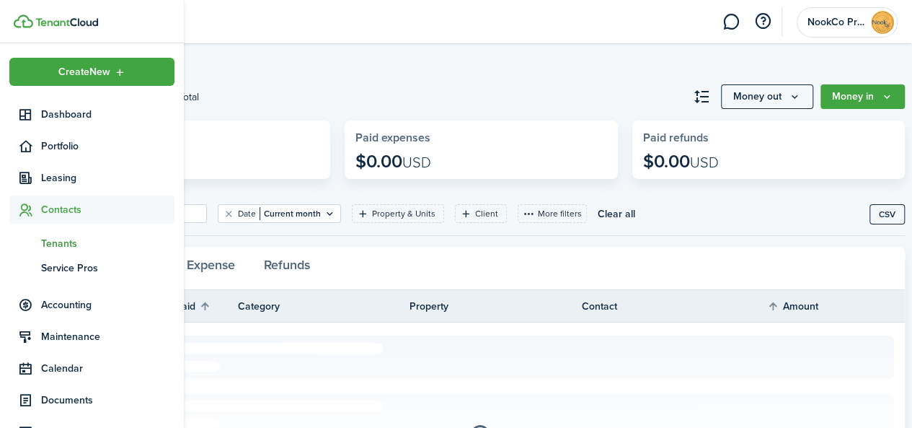
click at [59, 236] on span "Tenants" at bounding box center [107, 243] width 133 height 15
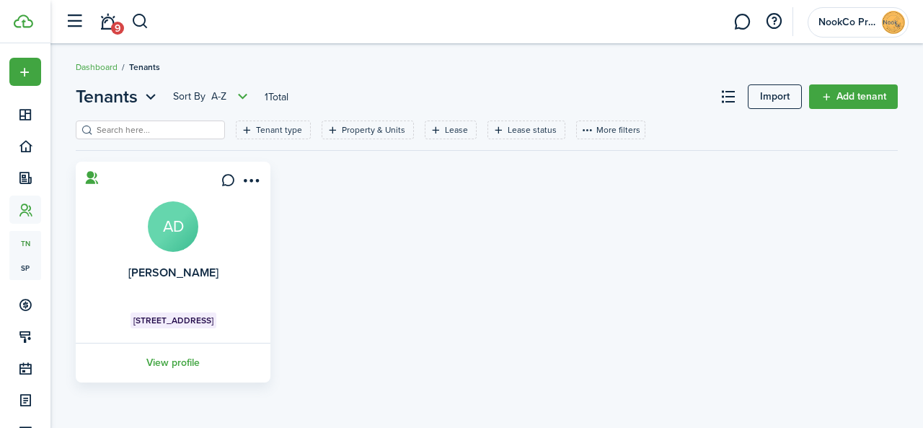
click at [175, 249] on avatar-text "AD" at bounding box center [173, 226] width 50 height 50
